Goal: Go to known website: Access a specific website the user already knows

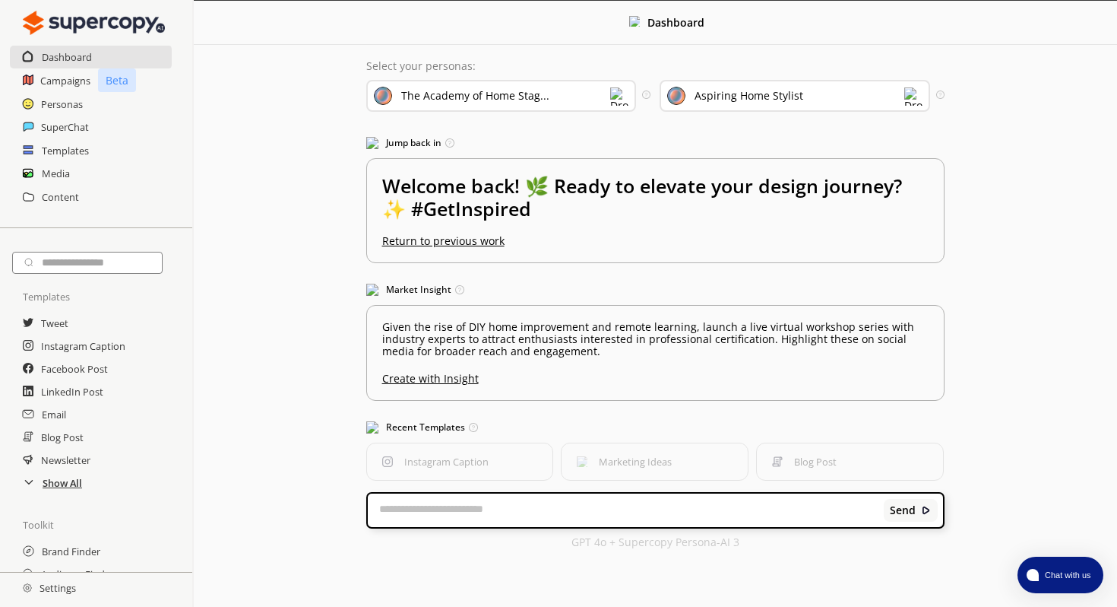
click at [71, 481] on h2 "Show All" at bounding box center [63, 482] width 40 height 23
